Goal: Understand process/instructions: Learn how to perform a task or action

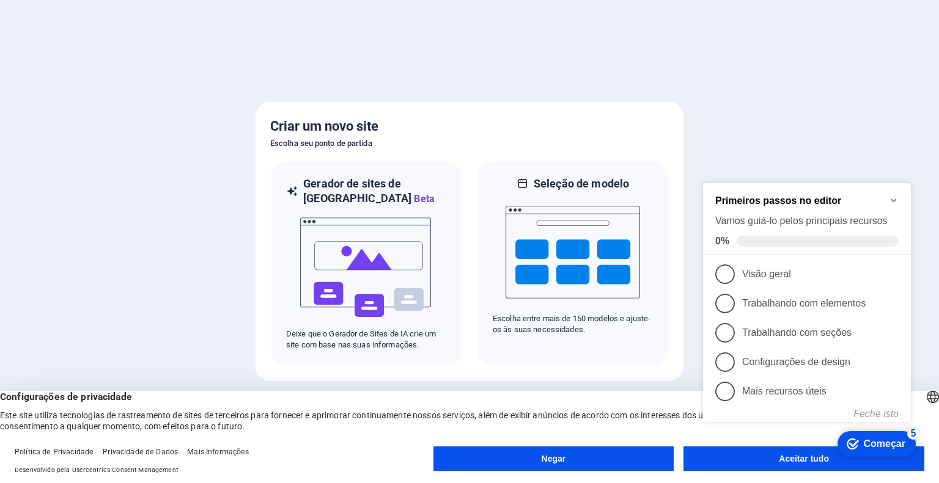
click at [780, 458] on div "checkmark Começar 5 Primeiros passos no editor Vamos guiá-lo pelos principais r…" at bounding box center [809, 313] width 222 height 298
click at [900, 396] on li "5 Mais recursos úteis - incompleto" at bounding box center [807, 391] width 208 height 29
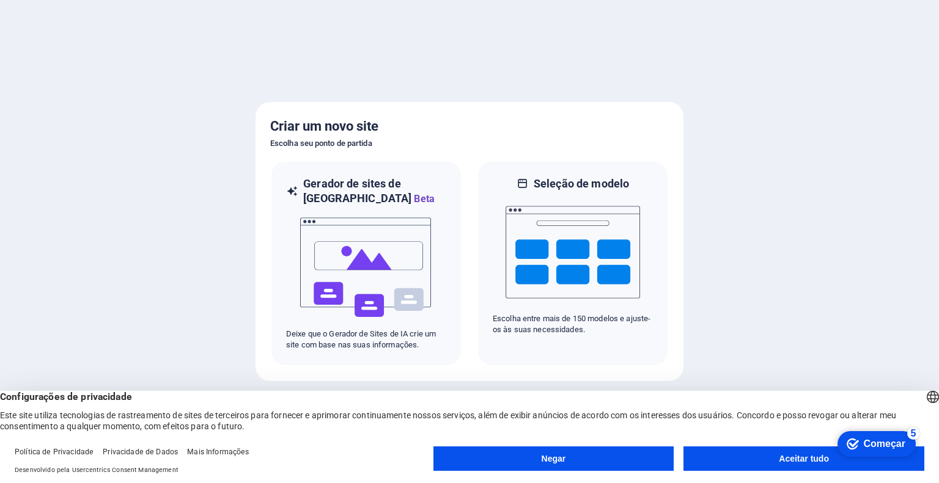
click at [806, 449] on button "Aceitar tudo" at bounding box center [803, 459] width 241 height 24
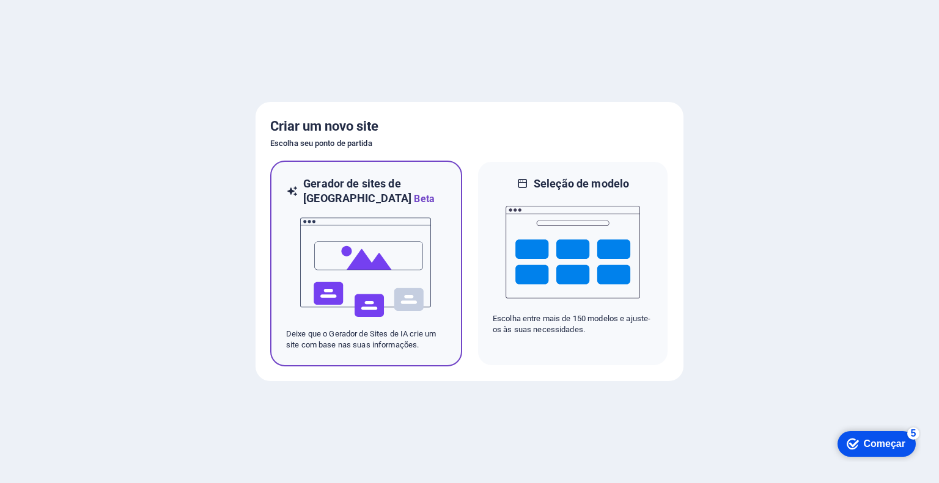
click at [359, 266] on img at bounding box center [366, 268] width 134 height 122
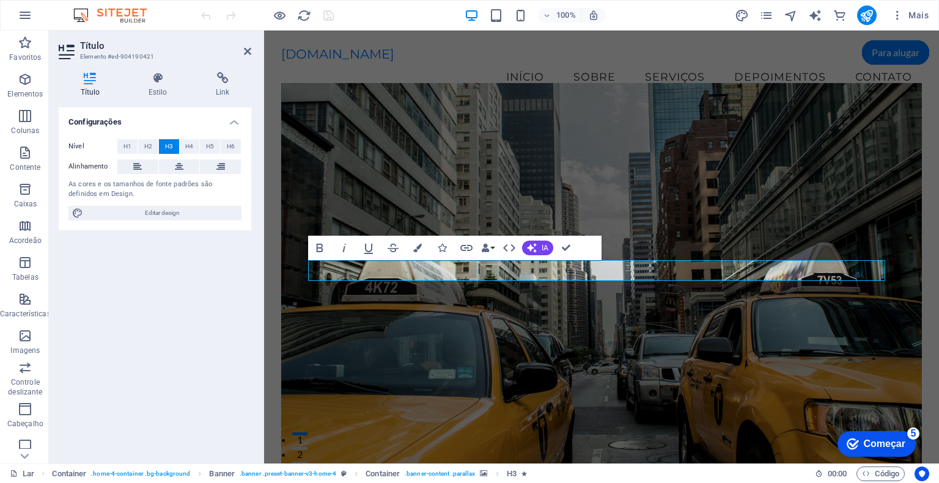
click at [716, 359] on figure at bounding box center [601, 280] width 641 height 395
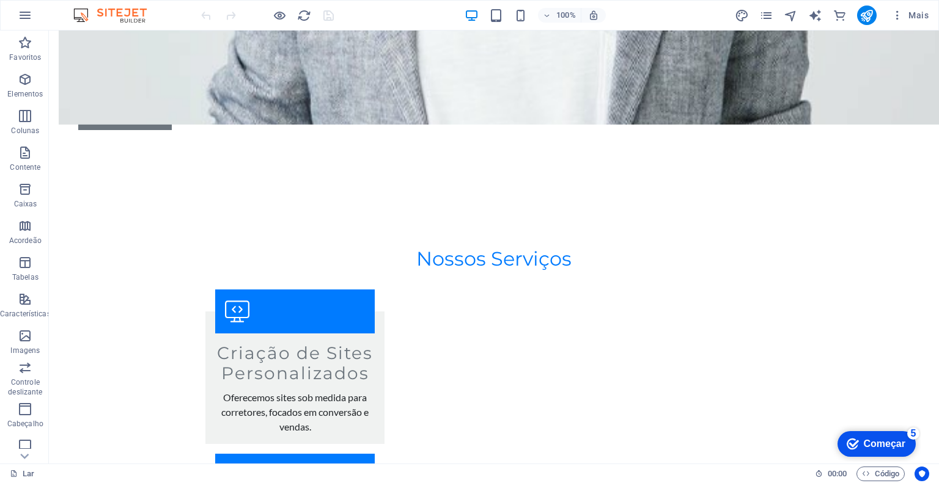
scroll to position [1517, 0]
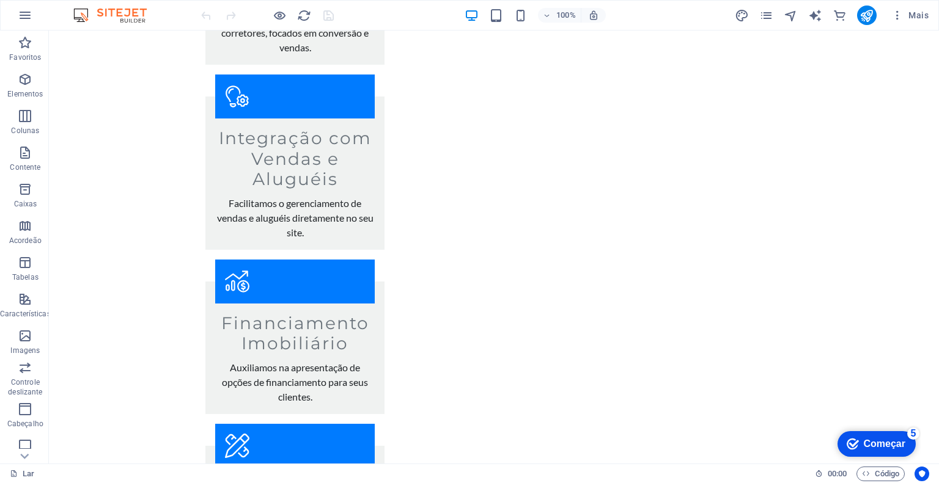
click at [888, 447] on font "Começar" at bounding box center [885, 444] width 42 height 10
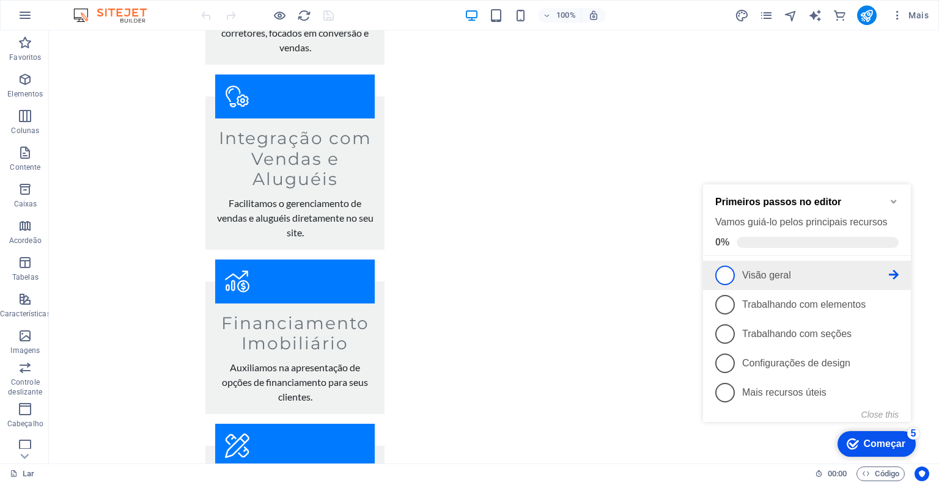
click at [725, 282] on span "1" at bounding box center [725, 276] width 20 height 20
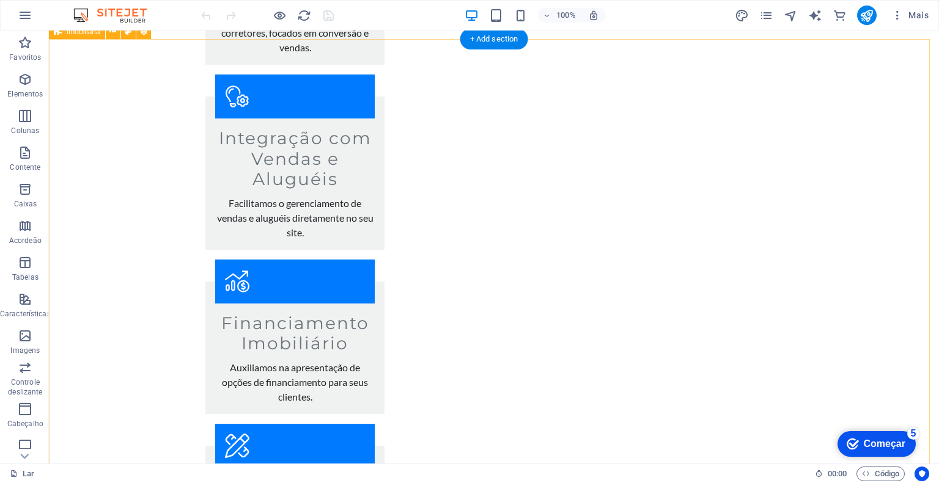
scroll to position [0, 0]
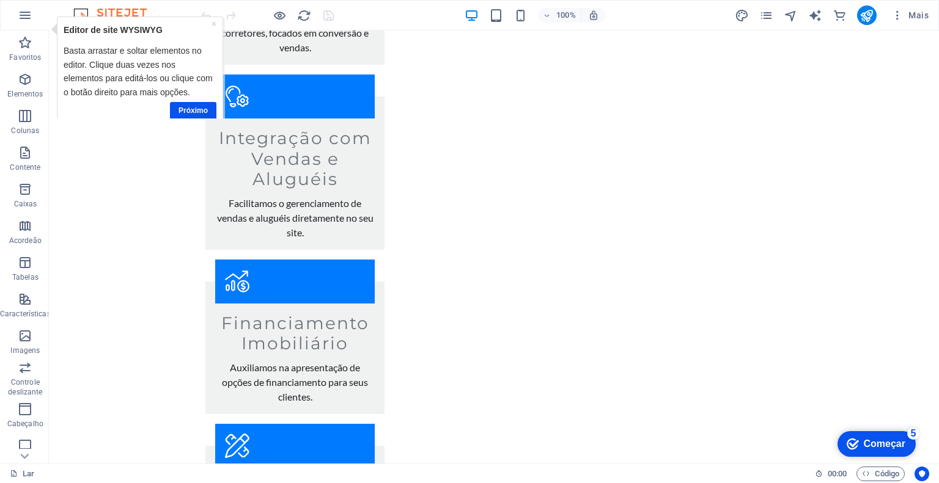
click at [873, 453] on div "checkmark Começar 5" at bounding box center [876, 444] width 78 height 26
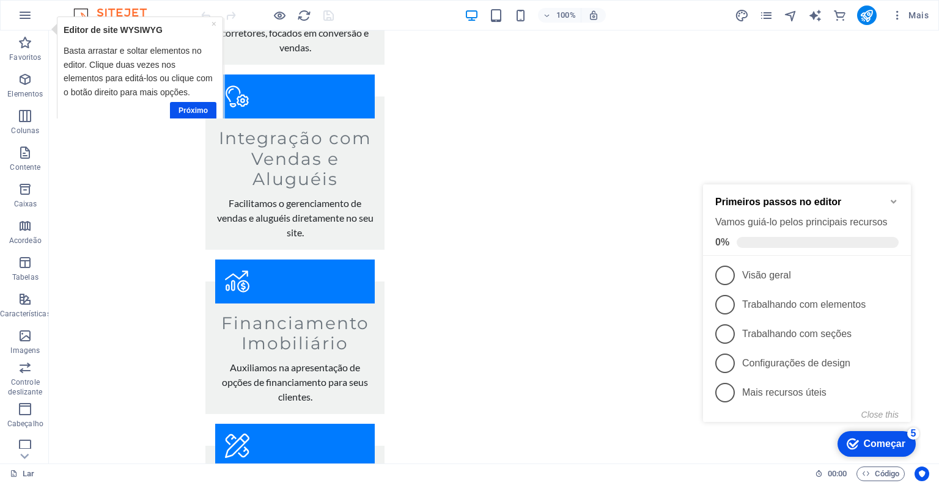
scroll to position [1076, 0]
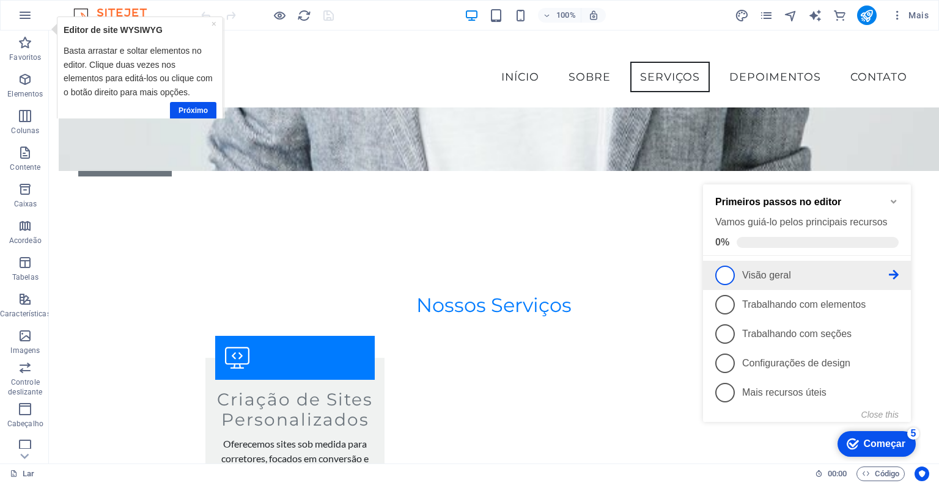
click at [768, 271] on font "Visão geral" at bounding box center [766, 275] width 49 height 10
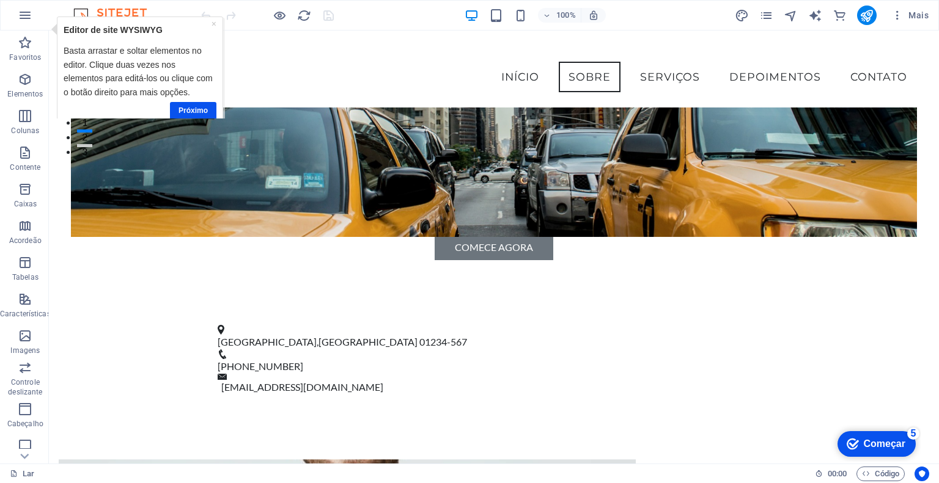
scroll to position [0, 0]
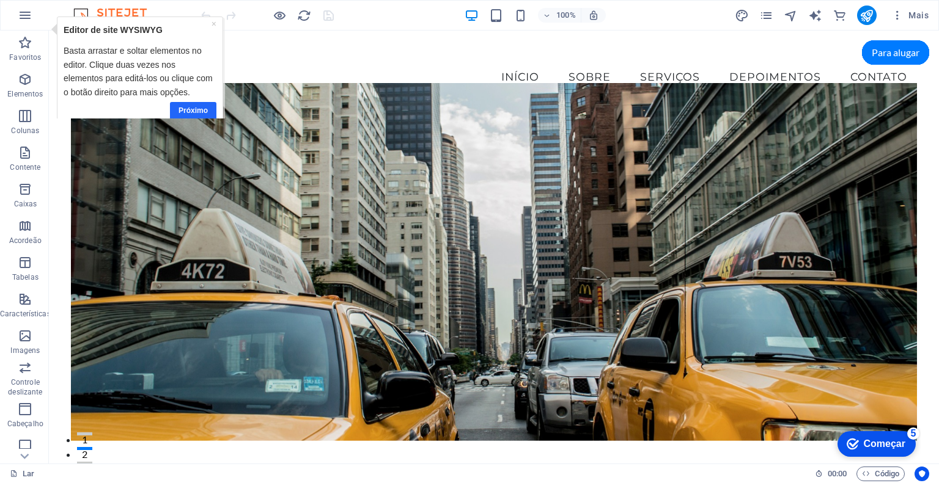
click at [199, 113] on font "Próximo" at bounding box center [192, 110] width 29 height 9
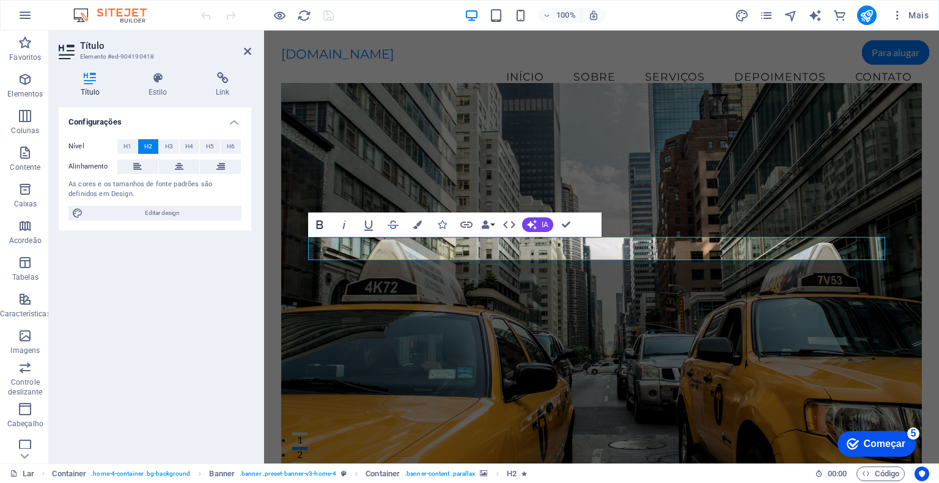
click at [311, 222] on button "Audacioso" at bounding box center [319, 225] width 23 height 24
click at [320, 227] on icon "button" at bounding box center [319, 225] width 15 height 15
click at [511, 222] on icon "button" at bounding box center [509, 224] width 12 height 7
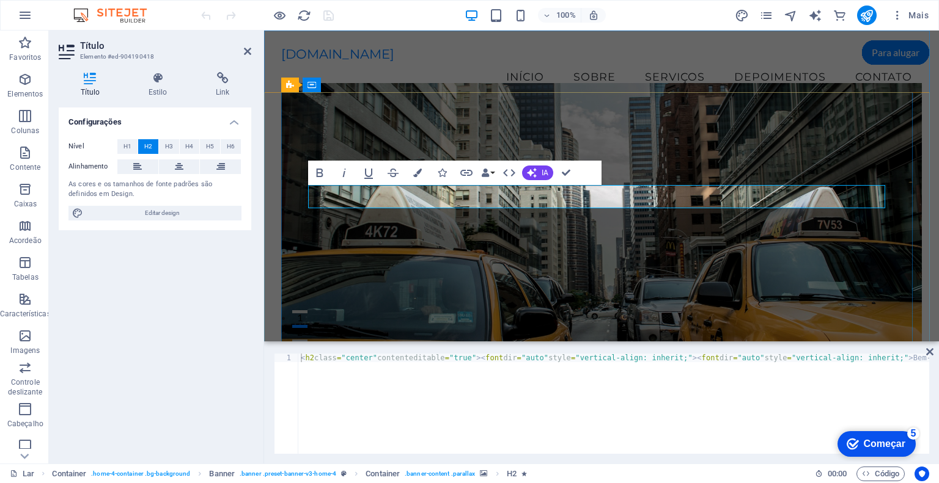
click at [447, 439] on font "Bem-vindo aos Corretores Online" at bounding box center [602, 451] width 326 height 24
click at [167, 146] on font "H3" at bounding box center [169, 146] width 8 height 7
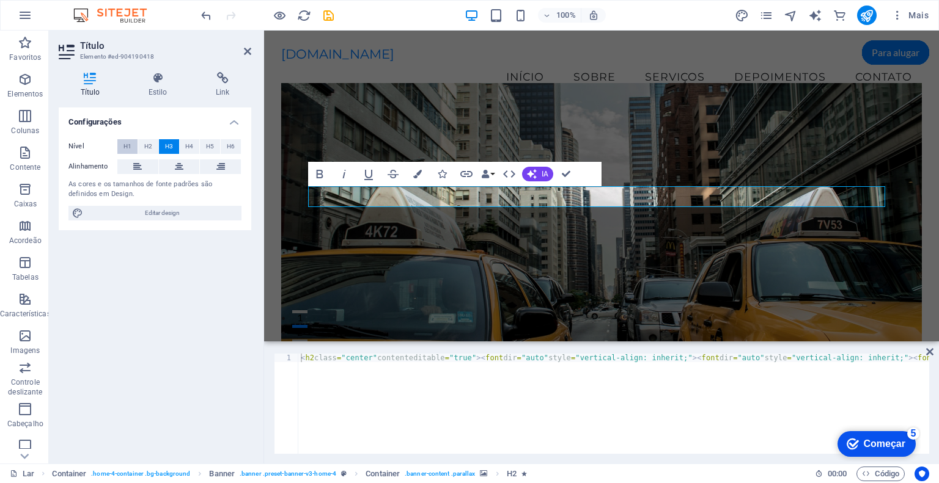
click at [131, 146] on font "H1" at bounding box center [127, 146] width 8 height 7
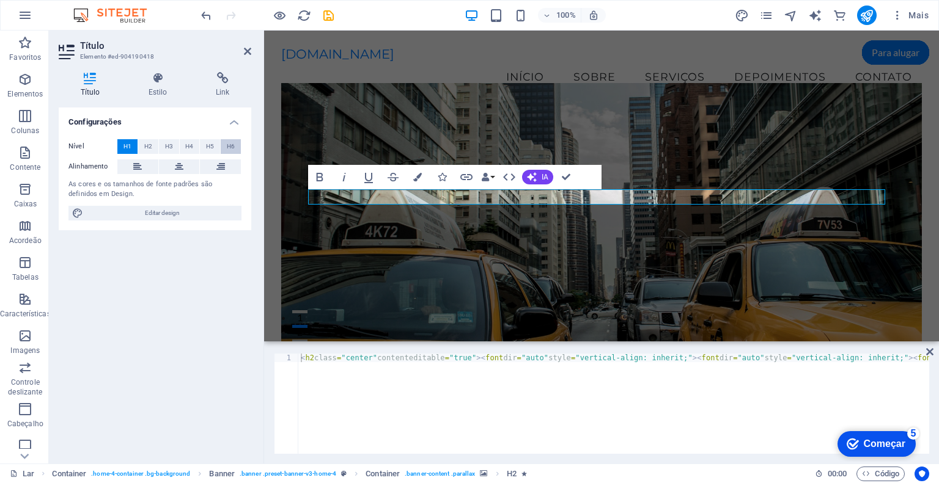
click at [225, 148] on button "H6" at bounding box center [231, 146] width 20 height 15
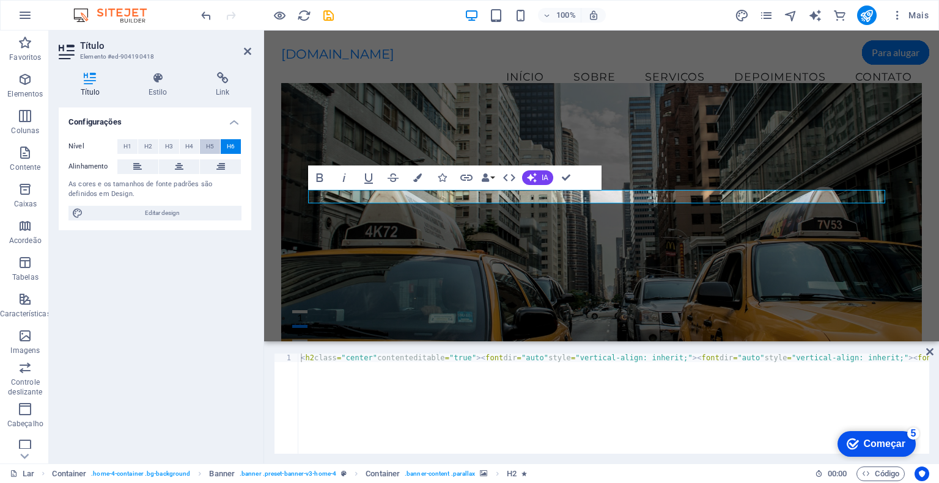
click at [203, 145] on button "H5" at bounding box center [210, 146] width 20 height 15
click at [193, 145] on button "H4" at bounding box center [190, 146] width 20 height 15
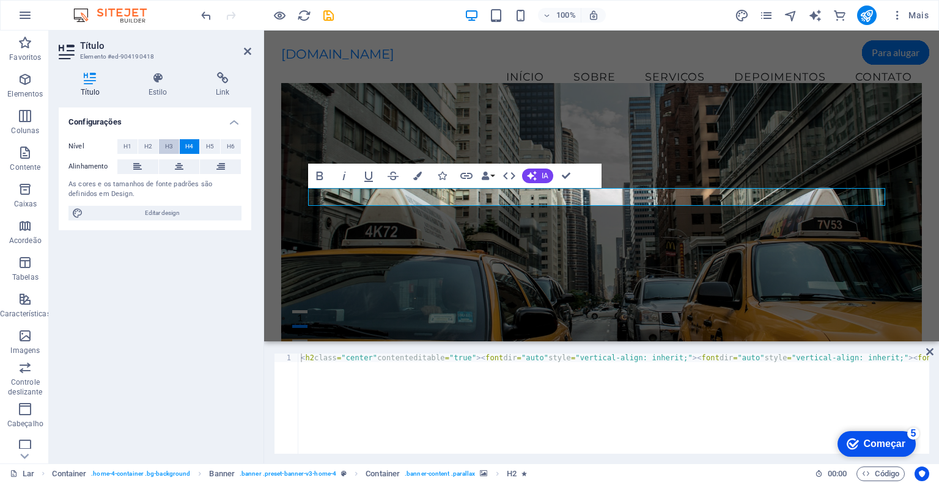
click at [171, 145] on font "H3" at bounding box center [169, 146] width 8 height 7
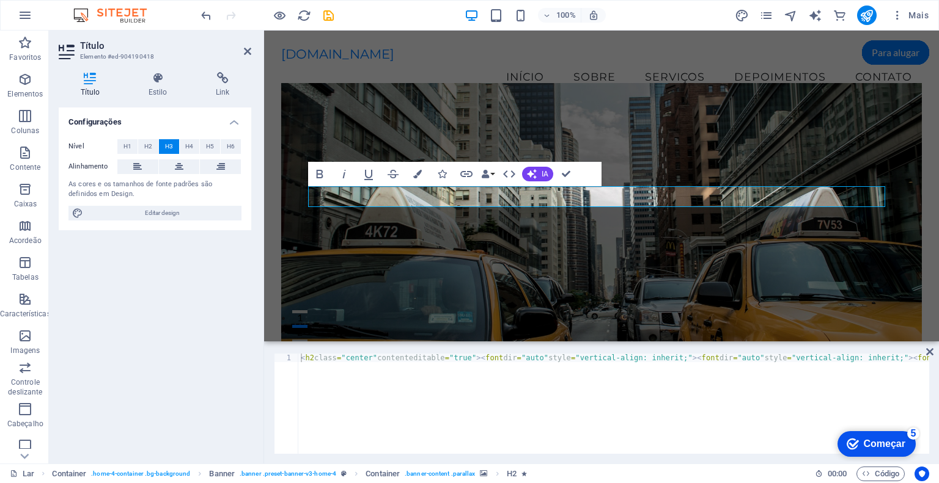
click at [103, 81] on icon at bounding box center [90, 78] width 63 height 12
click at [864, 447] on font "Começar" at bounding box center [885, 444] width 42 height 10
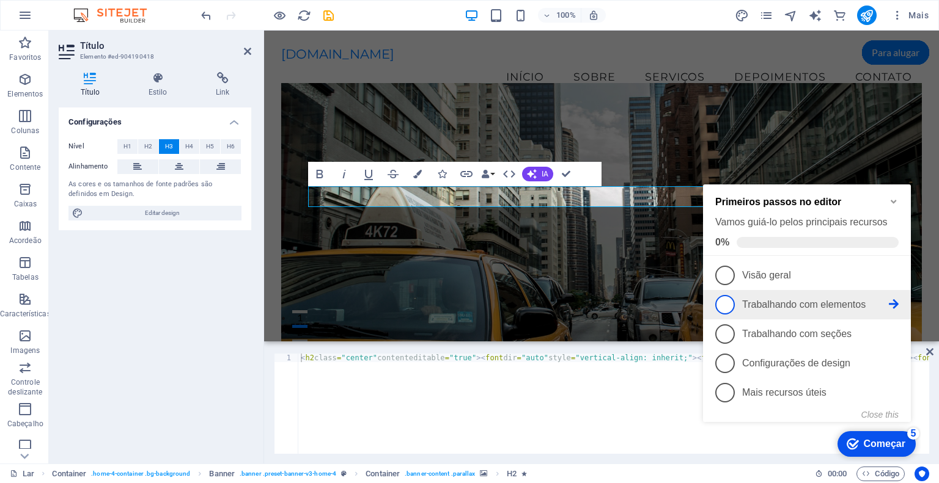
click at [715, 301] on span "2" at bounding box center [725, 305] width 20 height 20
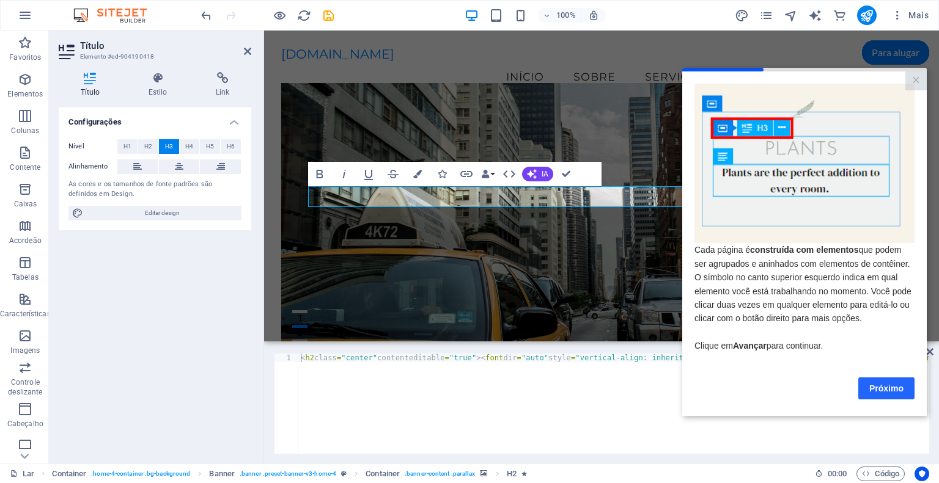
click at [890, 396] on link "Próximo" at bounding box center [886, 388] width 56 height 22
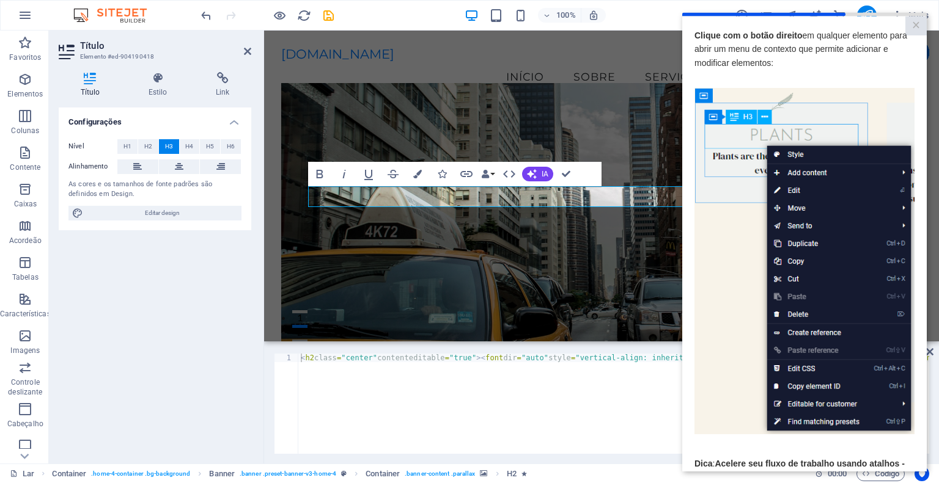
scroll to position [0, 1173]
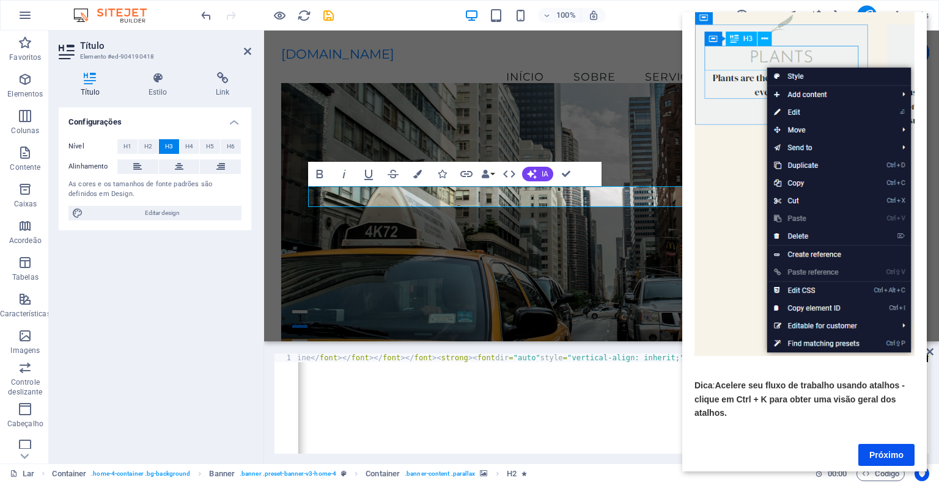
scroll to position [98, 0]
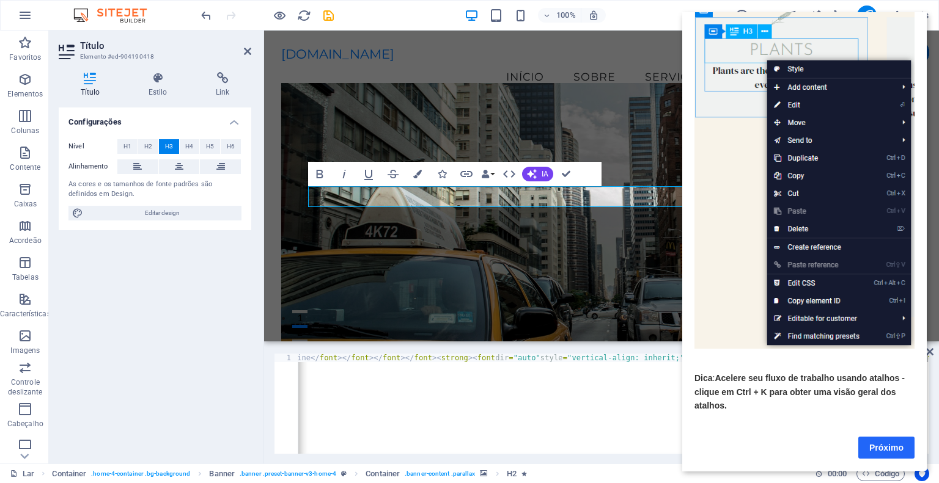
click at [885, 443] on font "Próximo" at bounding box center [886, 448] width 34 height 10
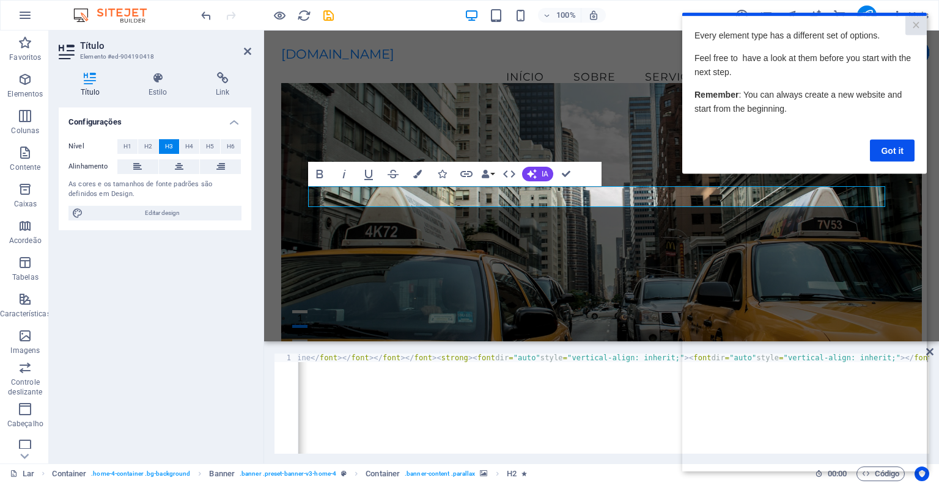
scroll to position [0, 0]
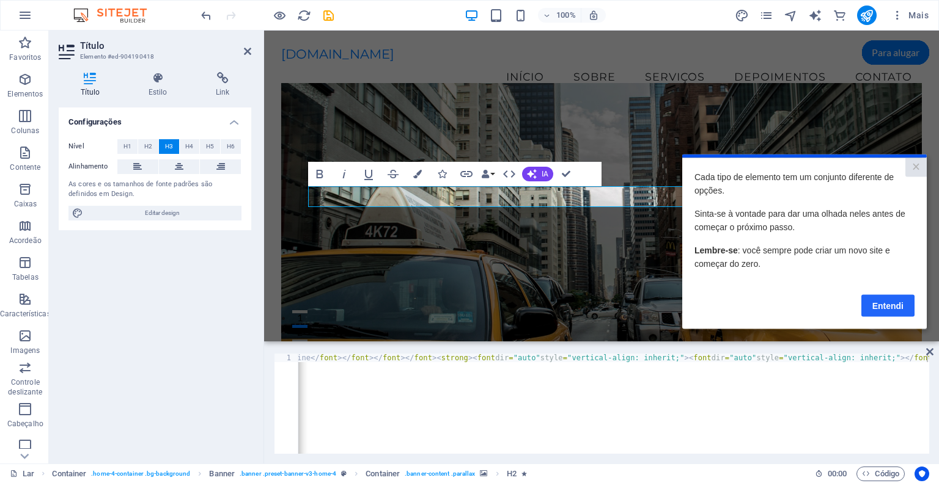
click at [892, 307] on font "Entendi" at bounding box center [887, 306] width 31 height 10
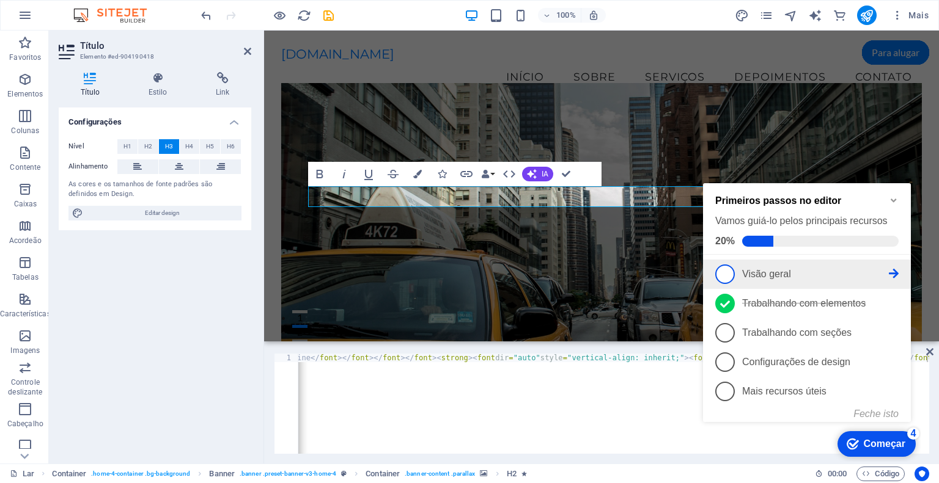
click at [723, 278] on span "1" at bounding box center [725, 275] width 20 height 20
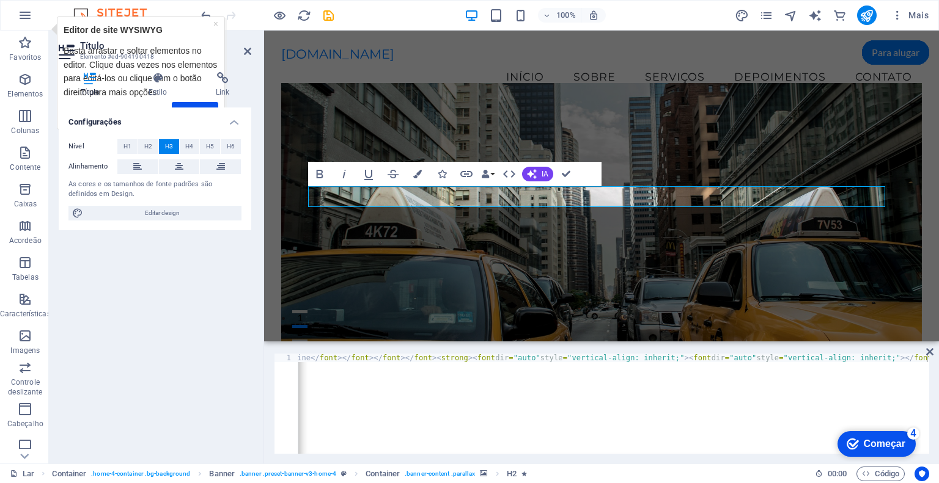
click at [887, 443] on font "Começar" at bounding box center [885, 444] width 42 height 10
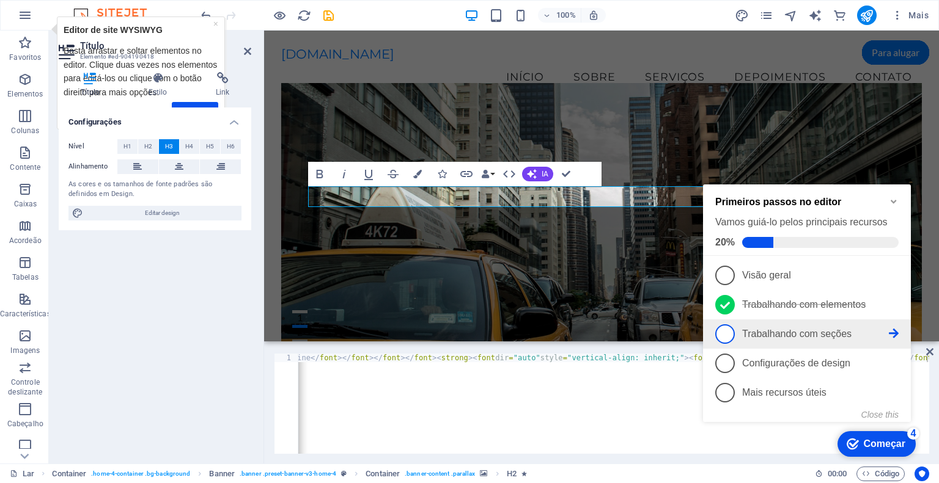
click at [742, 337] on font "Trabalhando com seções" at bounding box center [796, 334] width 109 height 10
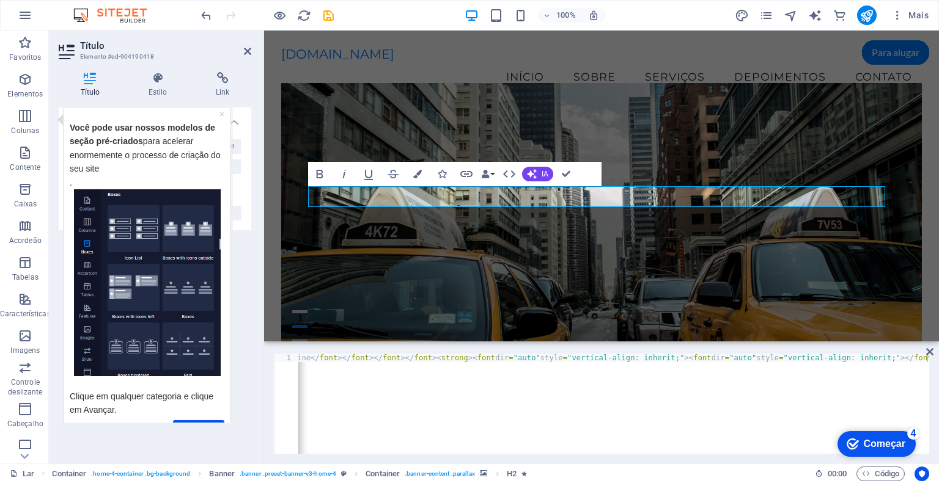
click at [223, 395] on p "Clique em qualquer categoria e clique em Avançar." at bounding box center [146, 396] width 155 height 41
click at [183, 418] on div "Próximo" at bounding box center [146, 429] width 155 height 24
click at [185, 394] on font "Clique em qualquer categoria e clique em Avançar." at bounding box center [141, 402] width 144 height 23
click at [933, 428] on div "1 < h2 class = "center" contenteditable = "true" > < font dir = "auto" style = …" at bounding box center [601, 404] width 675 height 120
click at [135, 325] on img "Dica de ferramenta" at bounding box center [146, 282] width 147 height 187
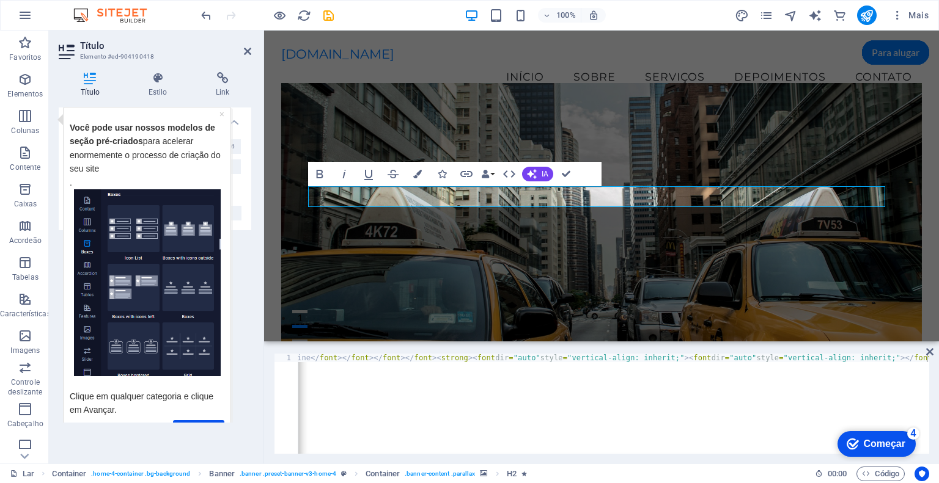
click at [873, 441] on font "Começar" at bounding box center [885, 444] width 42 height 10
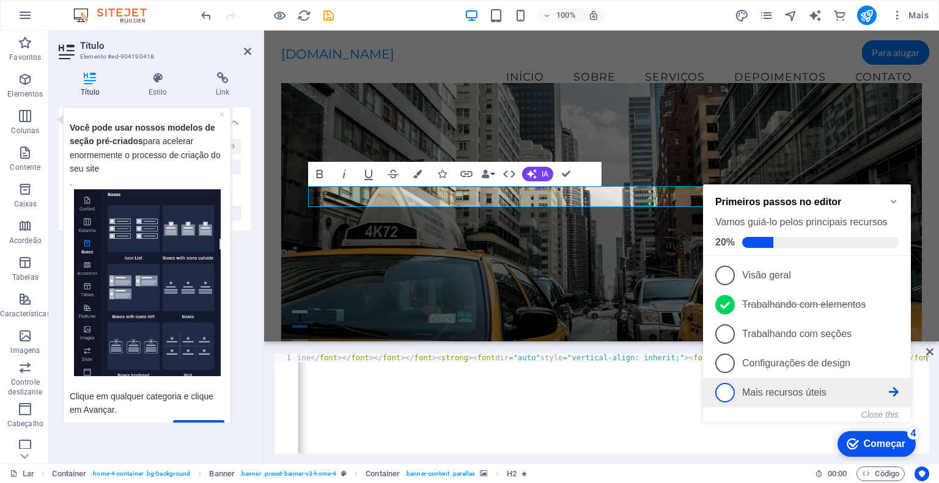
click at [726, 395] on span "5" at bounding box center [725, 393] width 20 height 20
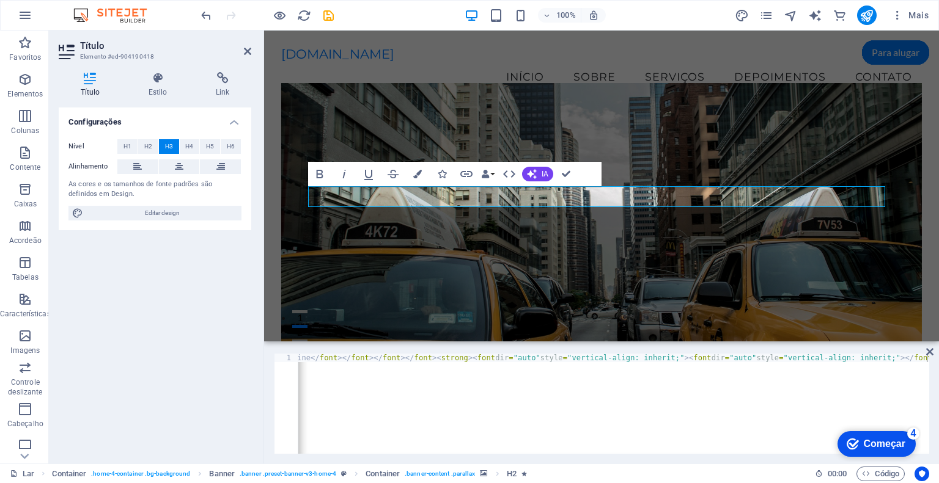
click at [885, 435] on div "checkmark Começar 4" at bounding box center [876, 444] width 78 height 26
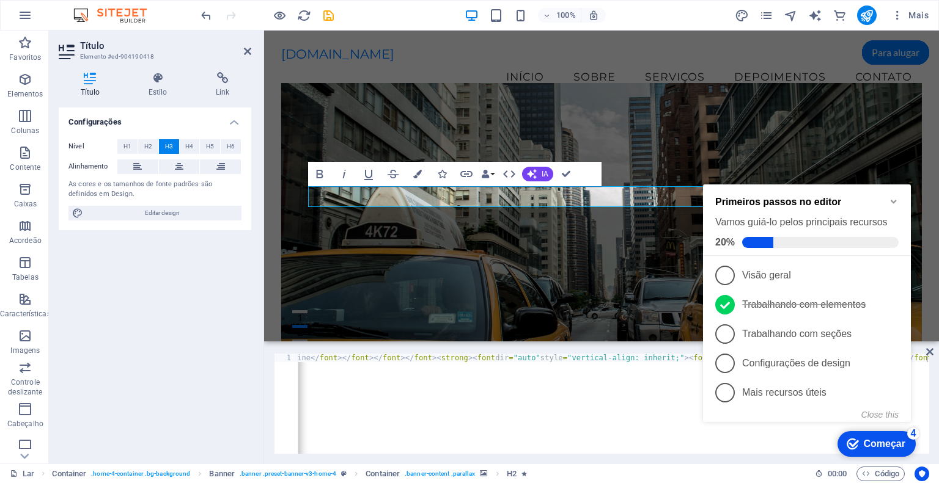
click at [885, 435] on div "checkmark Começar 4" at bounding box center [876, 444] width 78 height 26
